Goal: Task Accomplishment & Management: Manage account settings

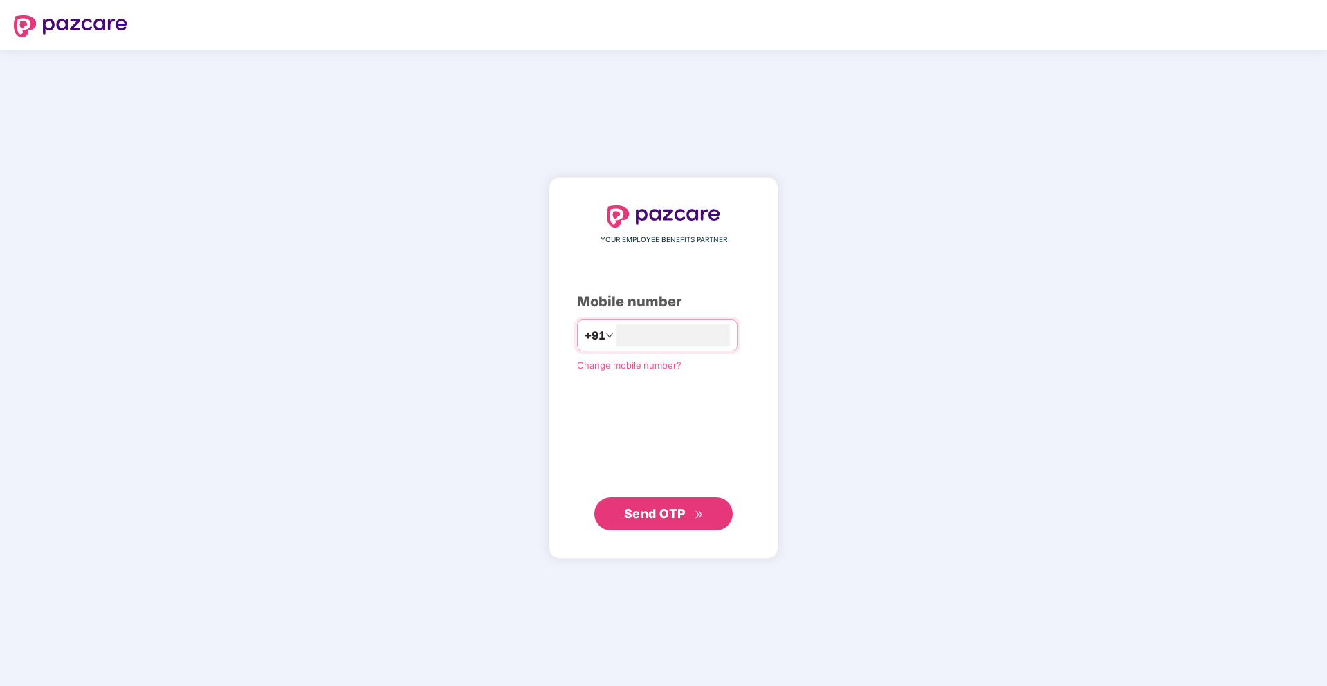
type input "**********"
click at [687, 523] on button "Send OTP" at bounding box center [663, 513] width 138 height 33
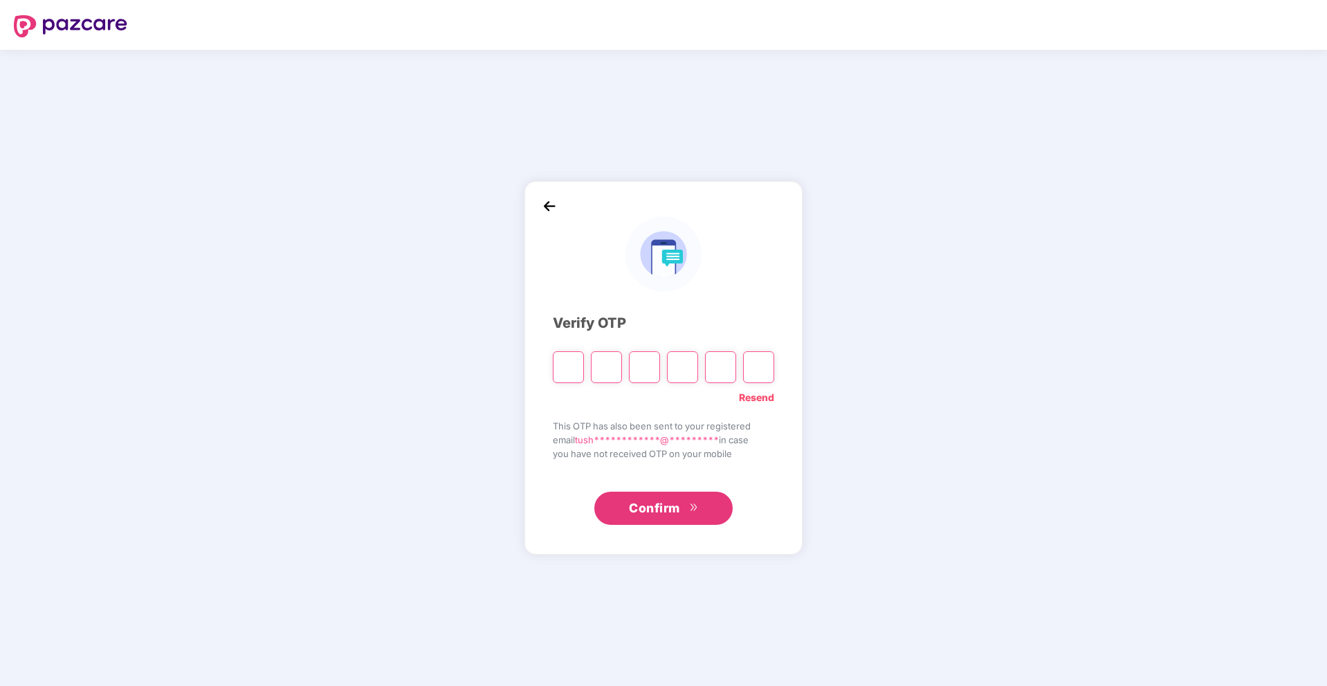
type input "*"
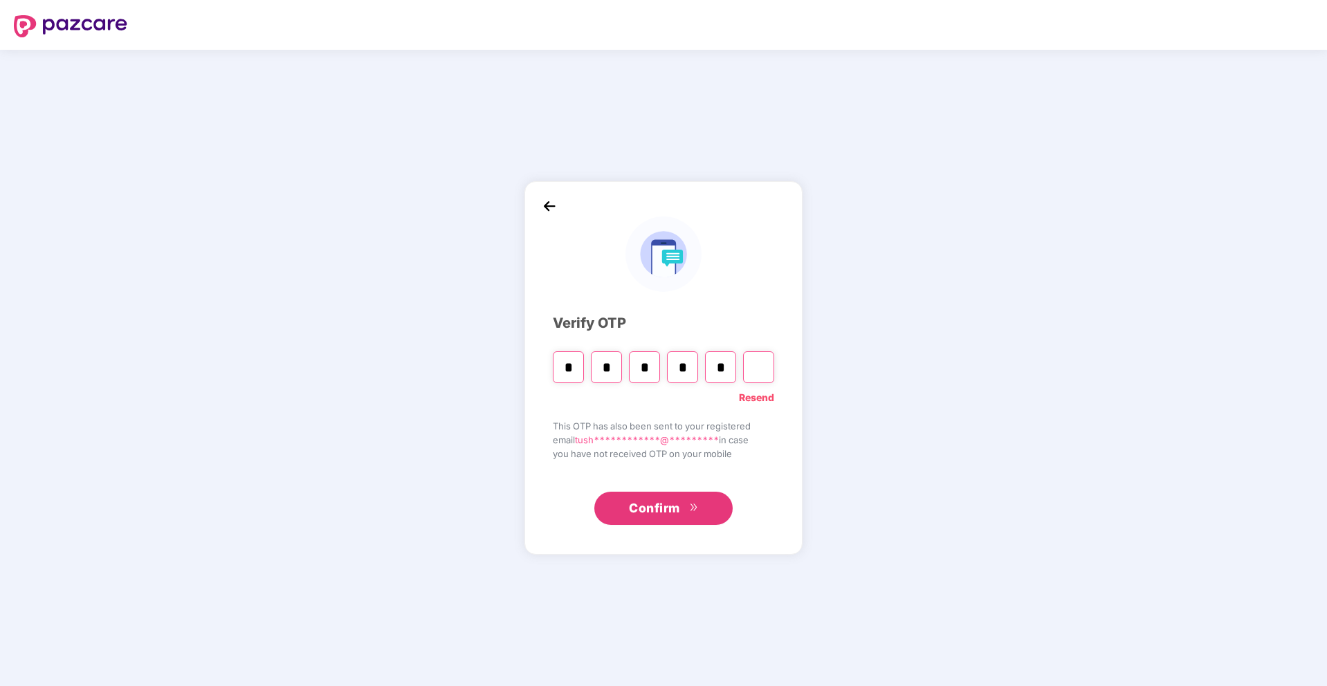
type input "*"
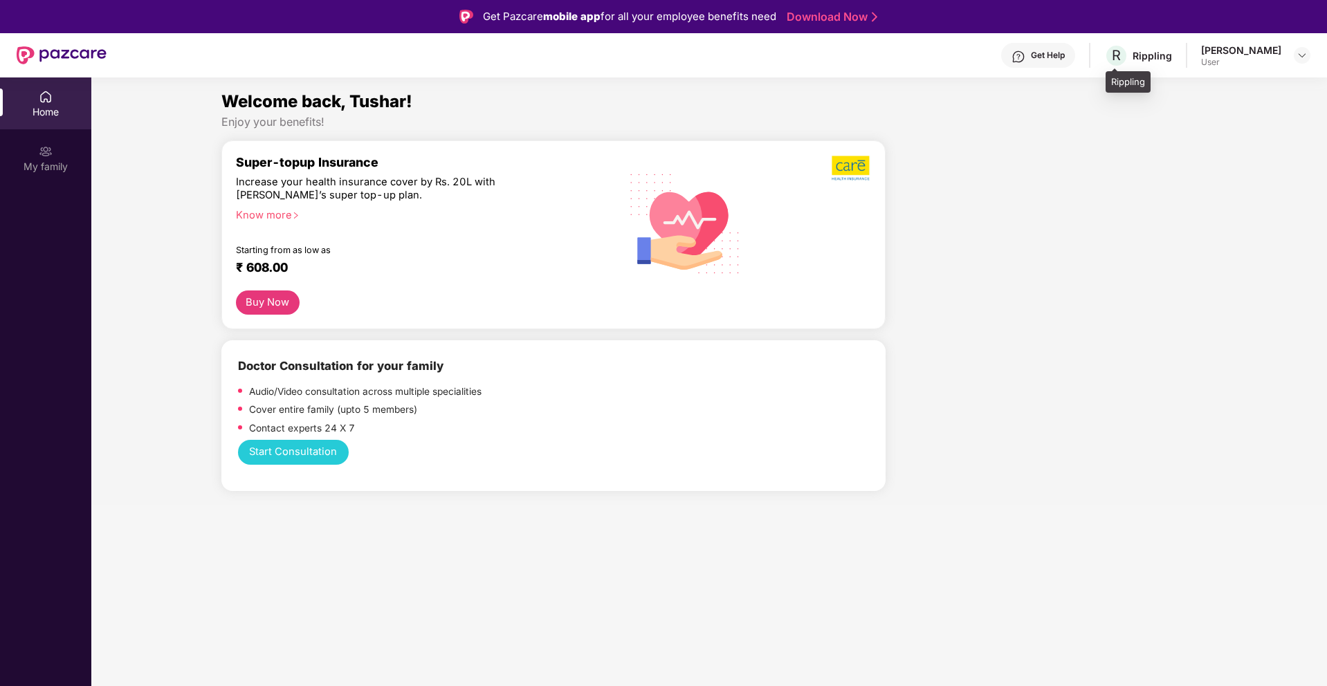
click at [1149, 57] on div "Rippling" at bounding box center [1151, 55] width 39 height 13
click at [1304, 59] on img at bounding box center [1301, 55] width 11 height 11
click at [1212, 88] on div "Logout" at bounding box center [1237, 88] width 180 height 27
